Goal: Contribute content: Add original content to the website for others to see

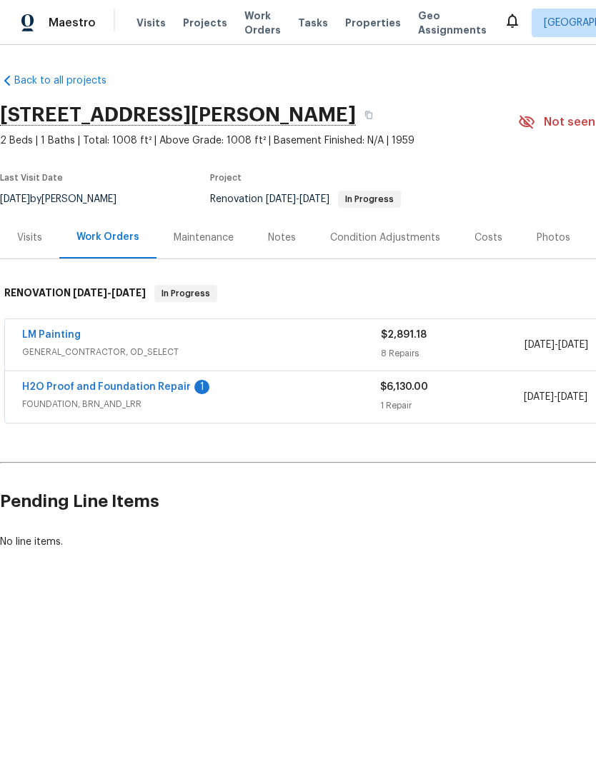
click at [162, 391] on link "H2O Proof and Foundation Repair" at bounding box center [106, 387] width 169 height 10
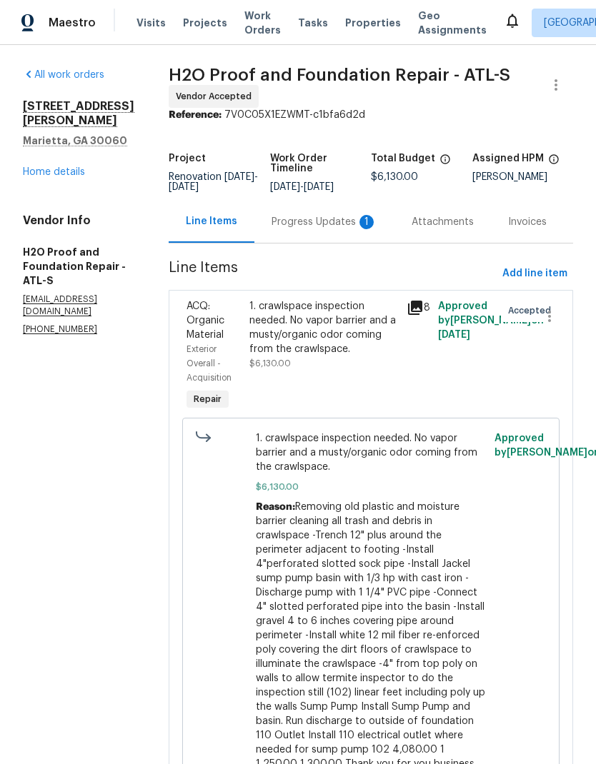
scroll to position [33, 0]
click at [287, 215] on div "Progress Updates 1" at bounding box center [324, 222] width 106 height 14
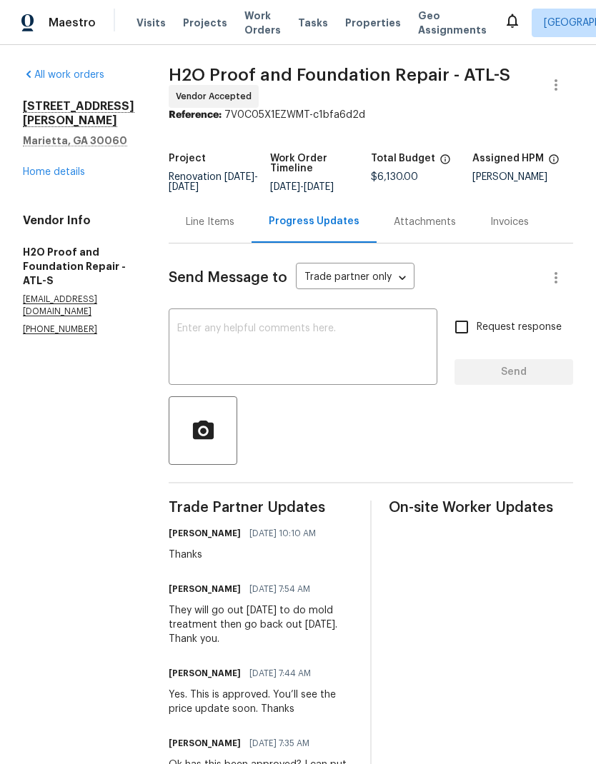
click at [192, 228] on div "Line Items" at bounding box center [210, 222] width 49 height 14
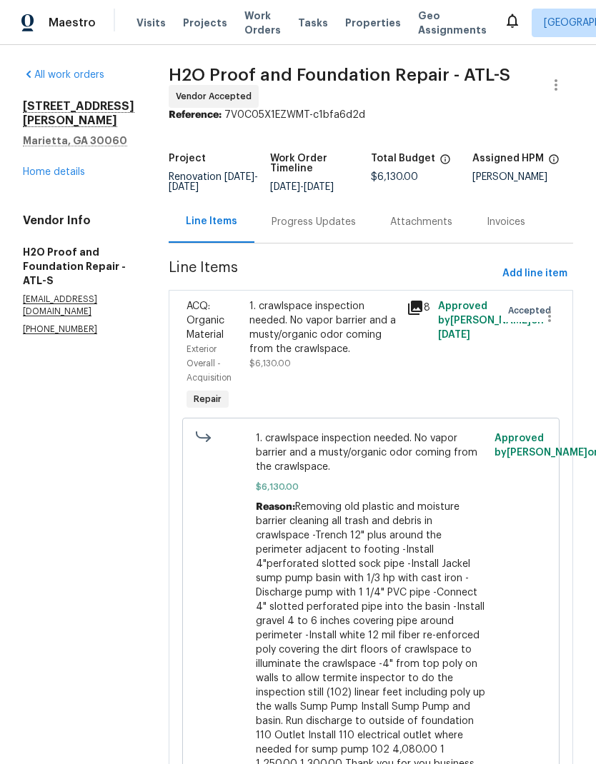
click at [44, 177] on link "Home details" at bounding box center [54, 172] width 62 height 10
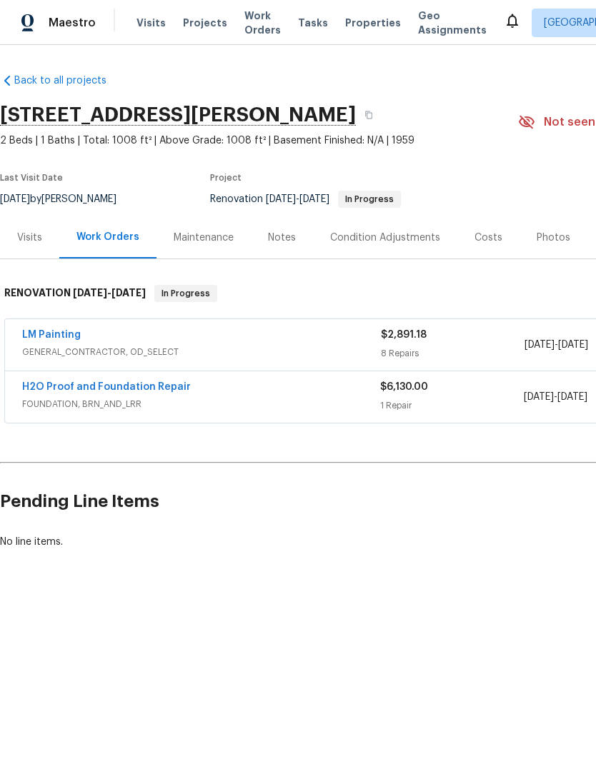
click at [75, 334] on link "LM Painting" at bounding box center [51, 335] width 59 height 10
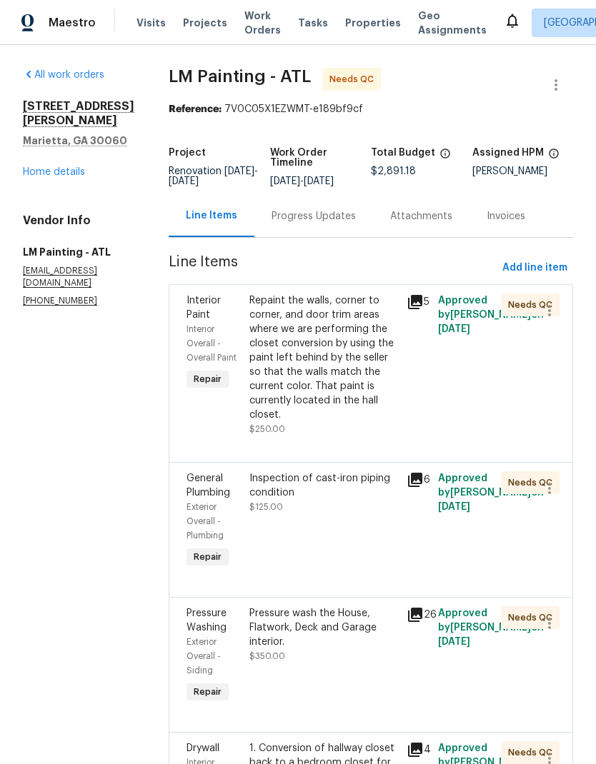
click at [372, 401] on div "Repaint the walls, corner to corner, and door trim areas where we are performin…" at bounding box center [323, 358] width 149 height 129
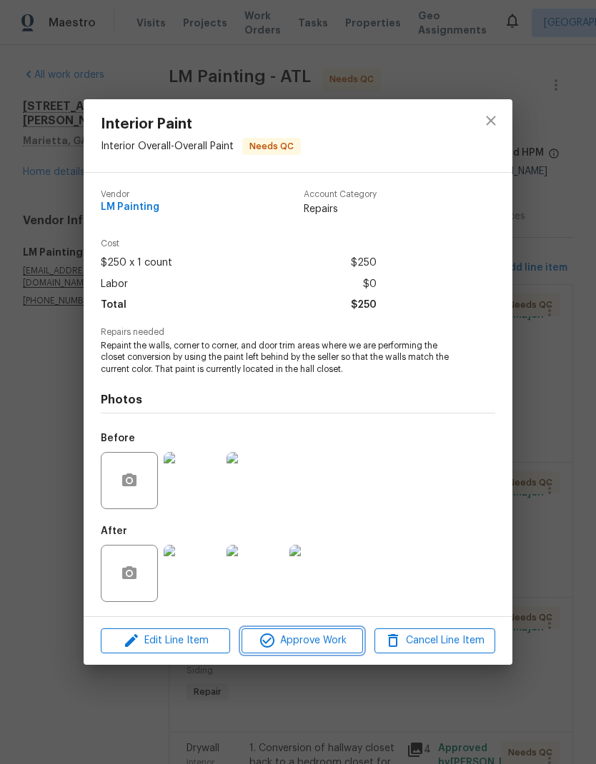
click at [336, 636] on span "Approve Work" at bounding box center [302, 641] width 112 height 18
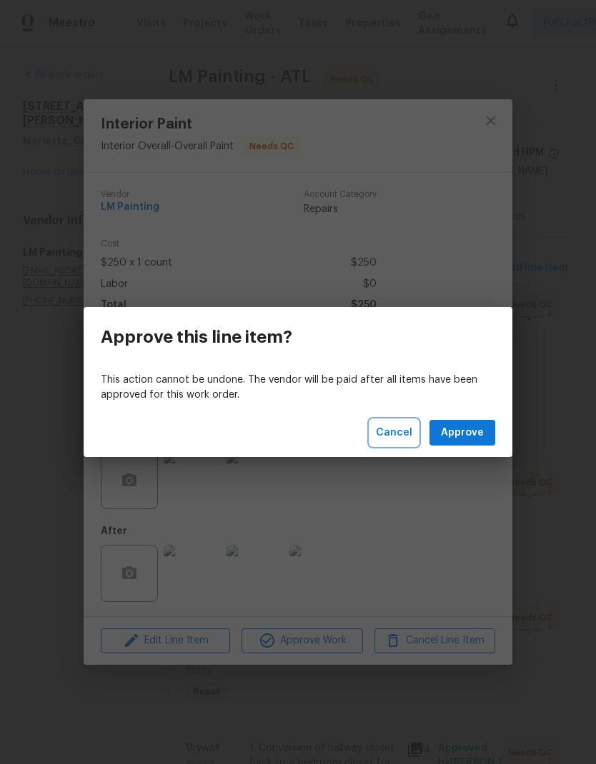
click at [405, 436] on span "Cancel" at bounding box center [394, 433] width 36 height 18
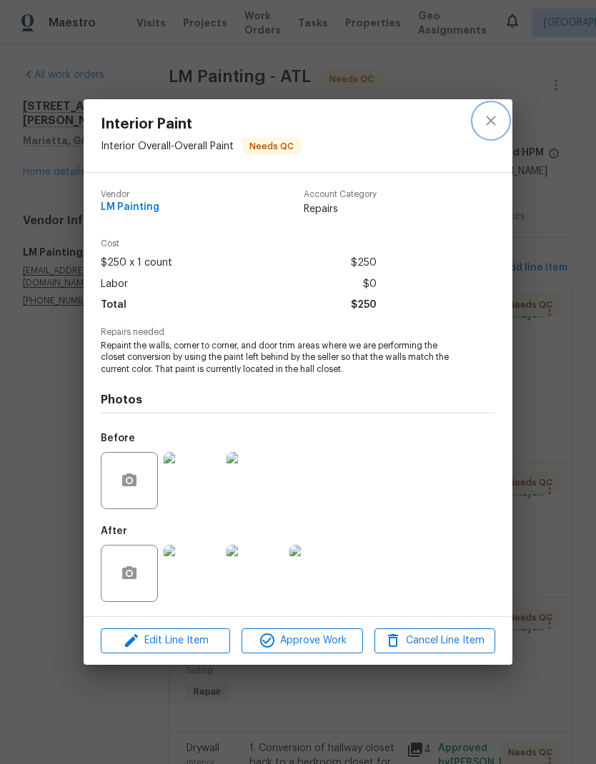
click at [491, 125] on icon "close" at bounding box center [490, 120] width 17 height 17
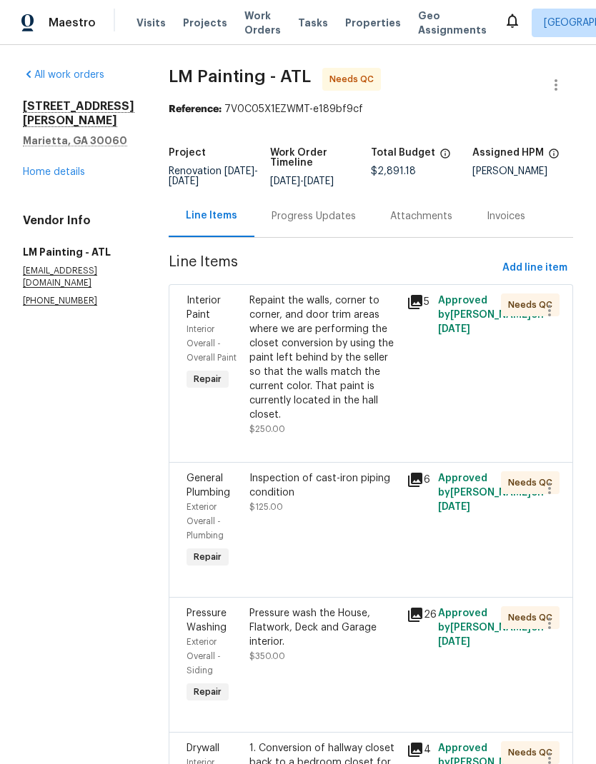
click at [84, 167] on link "Home details" at bounding box center [54, 172] width 62 height 10
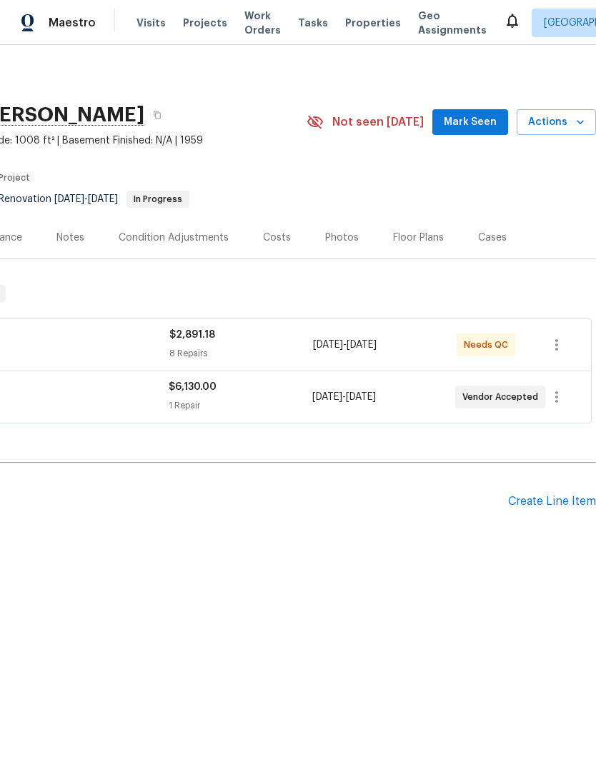
scroll to position [0, 211]
click at [579, 121] on icon "button" at bounding box center [580, 122] width 14 height 14
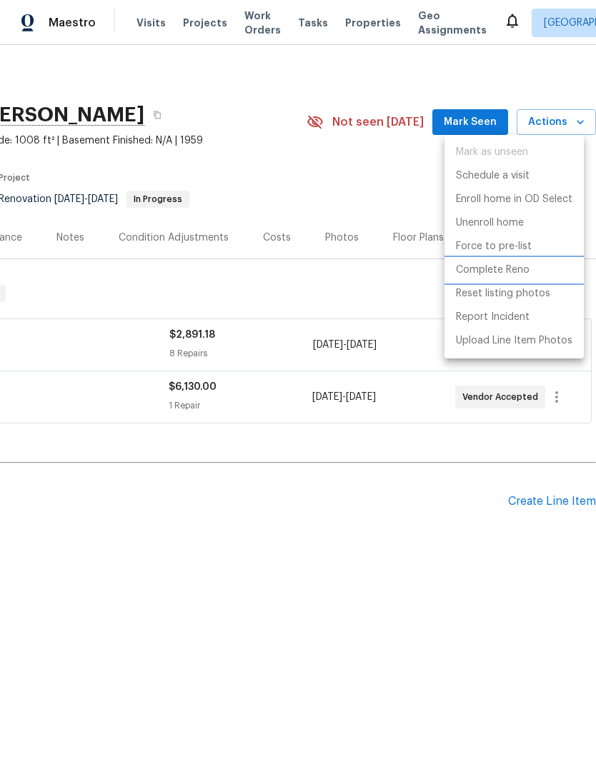
click at [529, 271] on li "Complete Reno" at bounding box center [513, 271] width 139 height 24
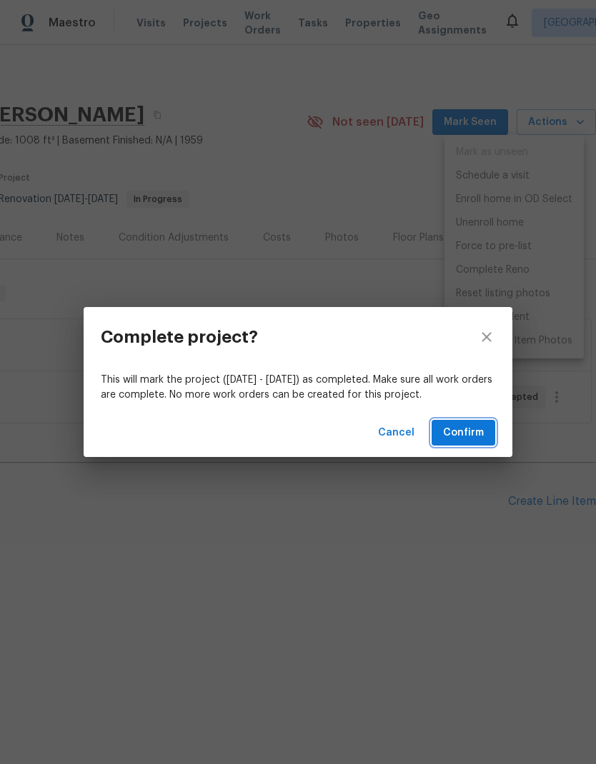
click at [476, 439] on span "Confirm" at bounding box center [463, 433] width 41 height 18
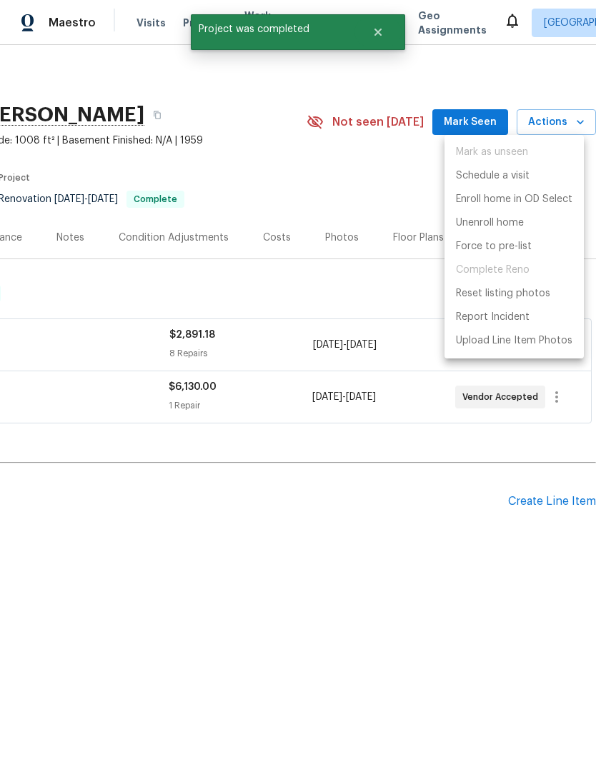
click at [378, 209] on div at bounding box center [298, 382] width 596 height 764
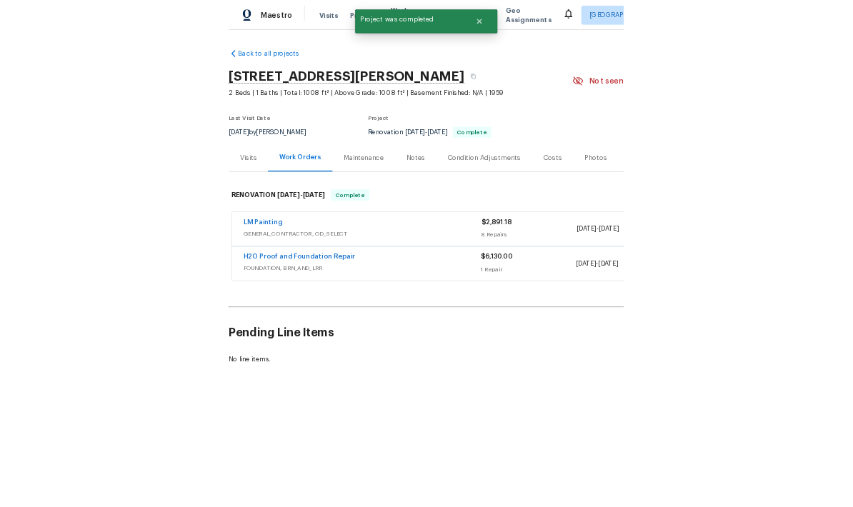
scroll to position [0, 0]
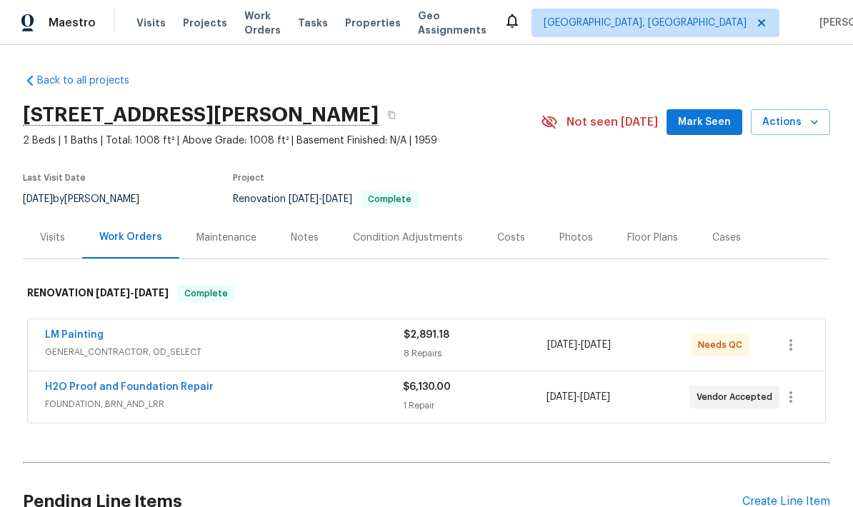
click at [717, 120] on span "Mark Seen" at bounding box center [704, 123] width 53 height 18
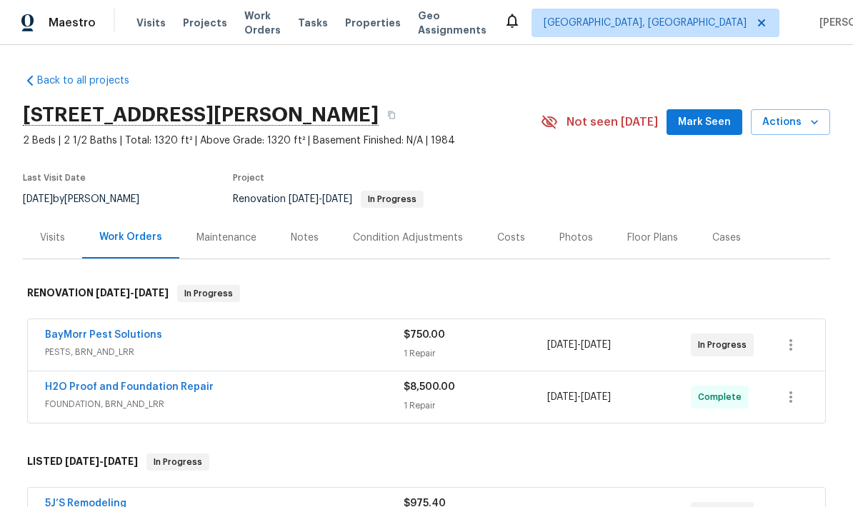
click at [308, 237] on div "Notes" at bounding box center [305, 238] width 28 height 14
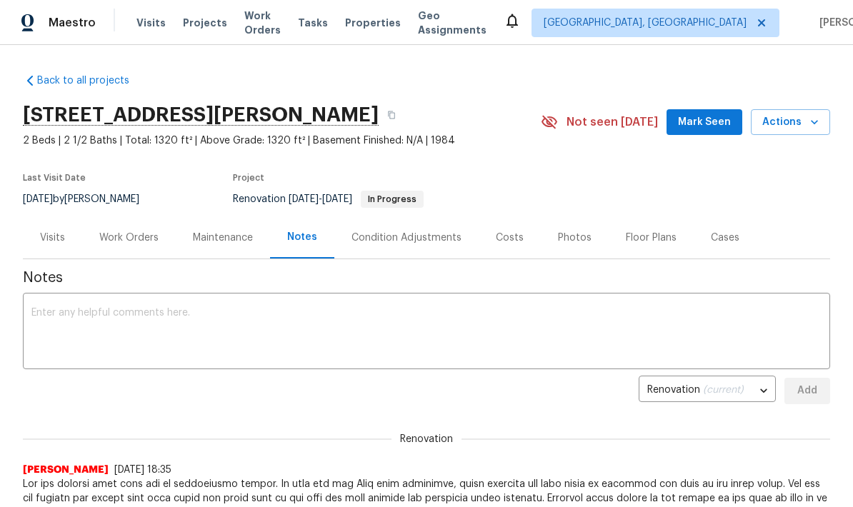
click at [176, 314] on textarea at bounding box center [426, 333] width 790 height 50
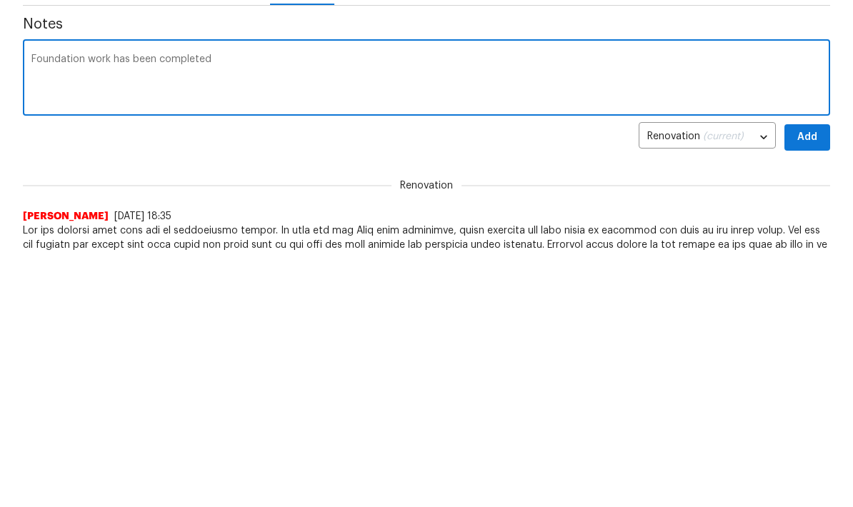
click at [89, 308] on textarea "Foundation work has been completed" at bounding box center [426, 333] width 790 height 50
click at [335, 308] on textarea "Foundation / exterior drainage work has been completed" at bounding box center [426, 333] width 790 height 50
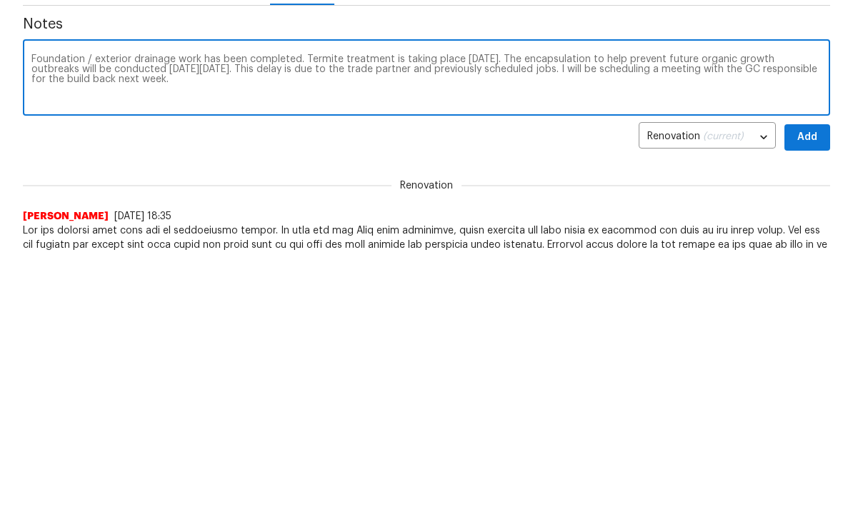
click at [39, 308] on textarea "Foundation / exterior drainage work has been completed. Termite treatment is ta…" at bounding box center [426, 333] width 790 height 50
type textarea "Foundation / exterior drainage work has been completed. Termite treatment is ta…"
click at [819, 140] on button "Add" at bounding box center [807, 137] width 46 height 26
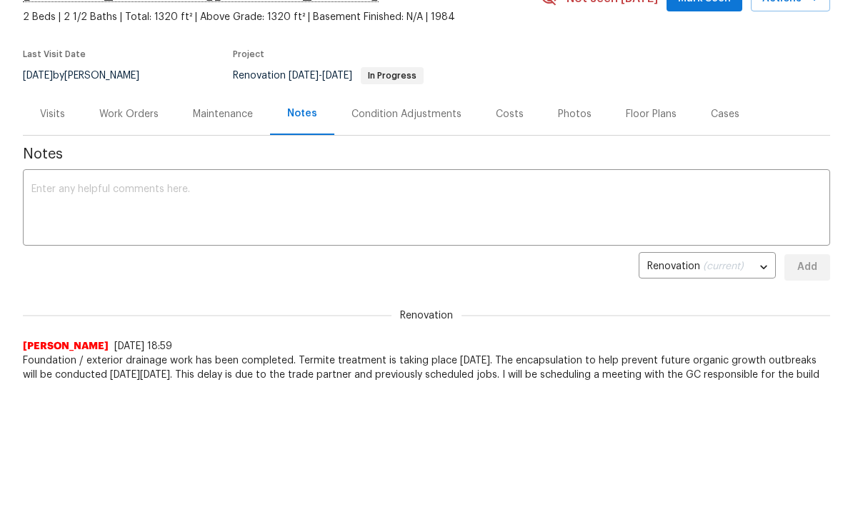
scroll to position [0, 0]
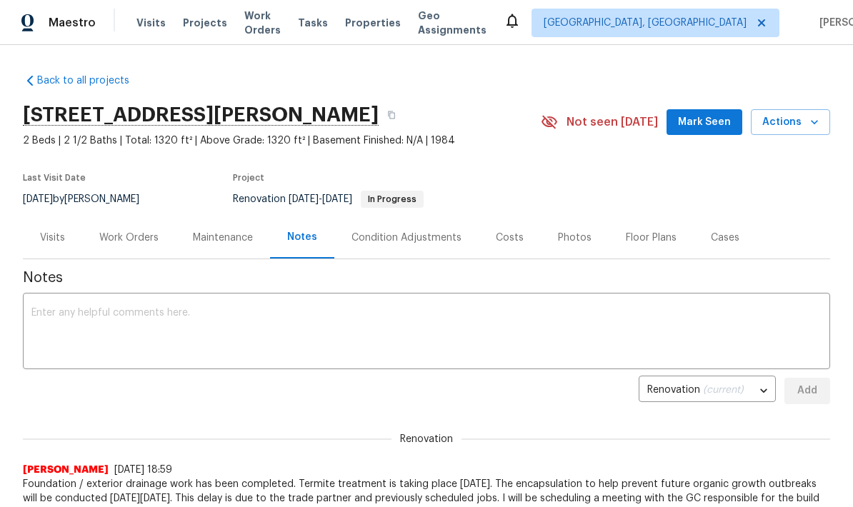
click at [723, 116] on span "Mark Seen" at bounding box center [704, 123] width 53 height 18
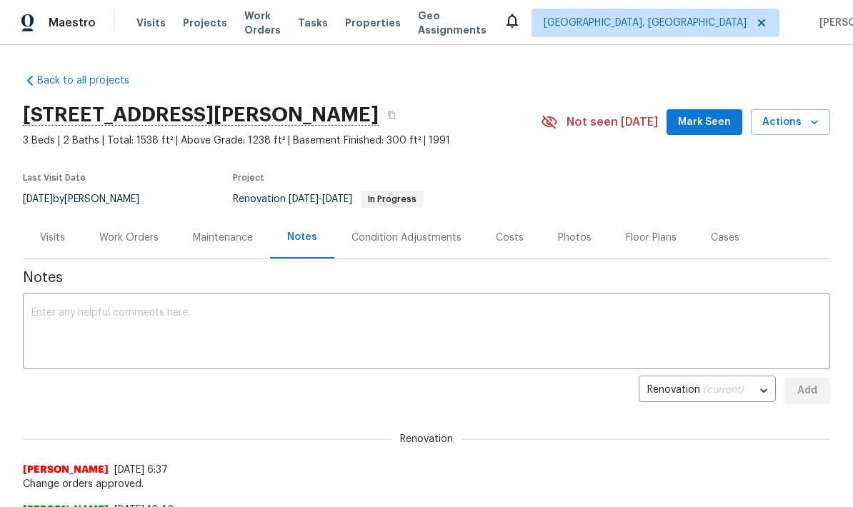
click at [252, 311] on textarea at bounding box center [426, 333] width 790 height 50
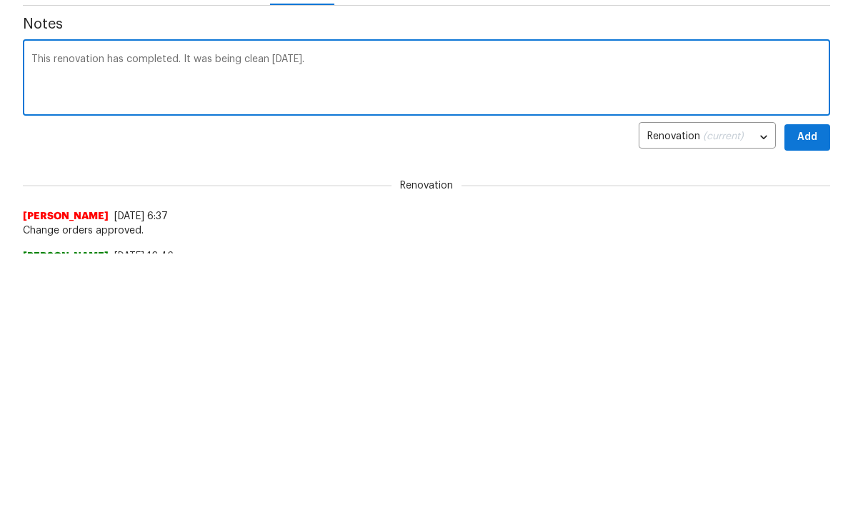
type textarea "This renovation has completed. It was being cleaned today."
click at [40, 308] on textarea "This renovation has completed. It was being cleaned today." at bounding box center [426, 333] width 790 height 50
click at [44, 308] on textarea "This renovation has completed. It was being cleaned today." at bounding box center [426, 333] width 790 height 50
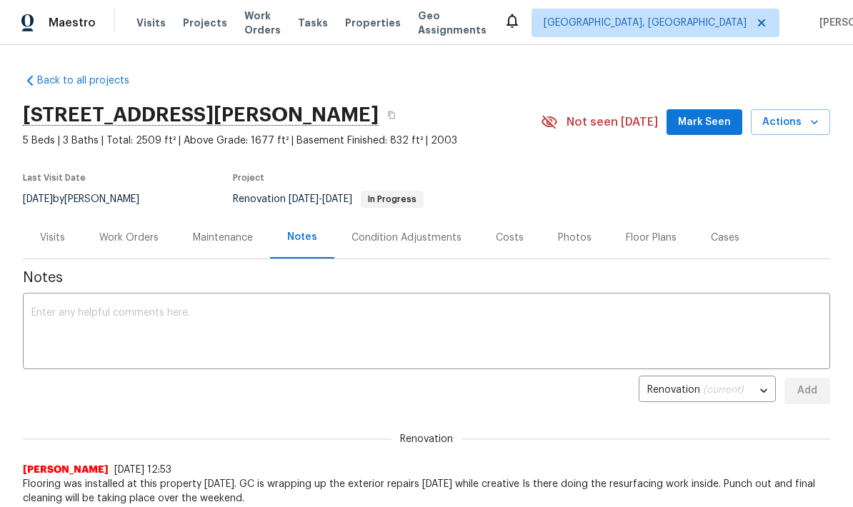
click at [192, 315] on textarea at bounding box center [426, 333] width 790 height 50
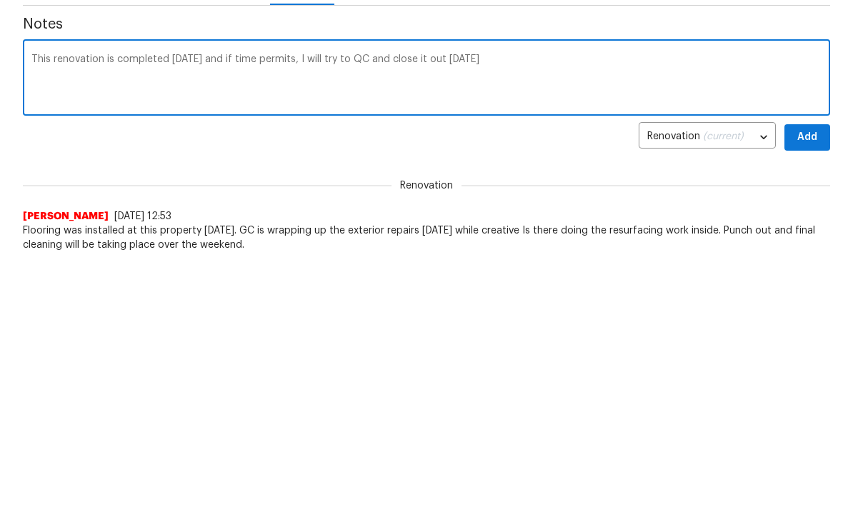
scroll to position [254, 0]
type textarea "This renovation is completed [DATE] and if time permits, I will try to QC and c…"
click at [813, 137] on span "Add" at bounding box center [807, 138] width 23 height 18
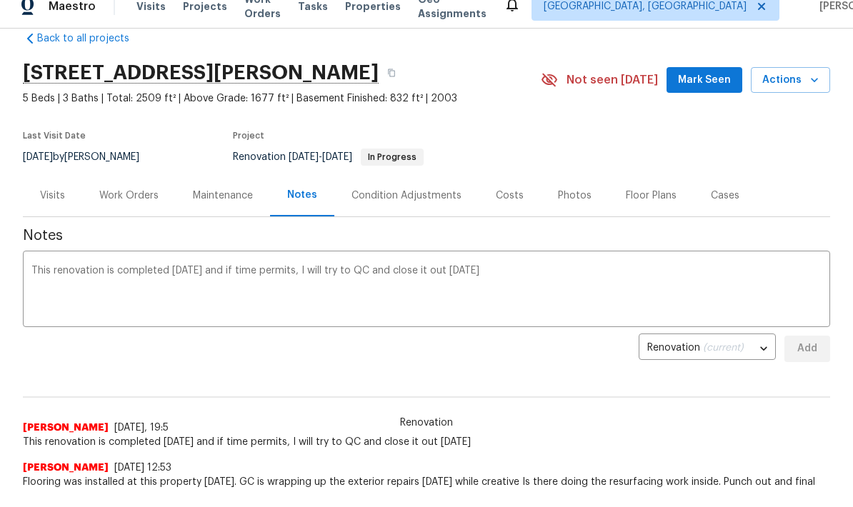
scroll to position [23, 0]
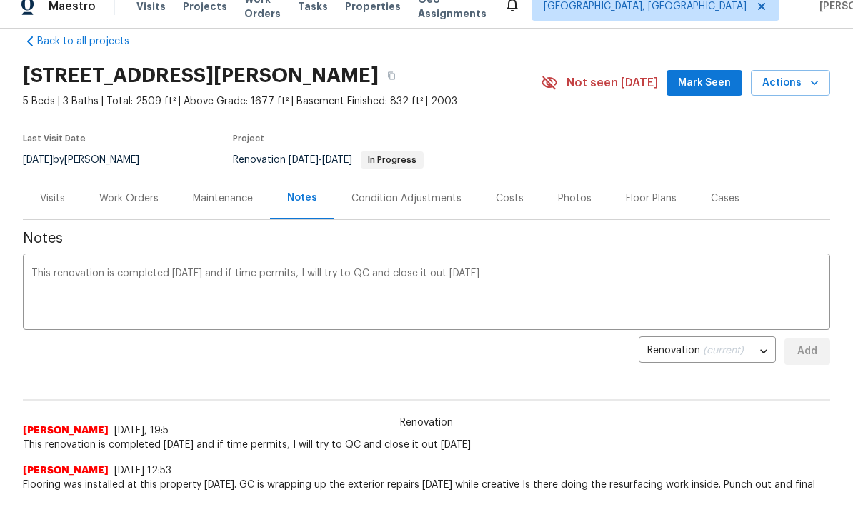
click at [717, 76] on span "Mark Seen" at bounding box center [704, 84] width 53 height 18
